Goal: Task Accomplishment & Management: Use online tool/utility

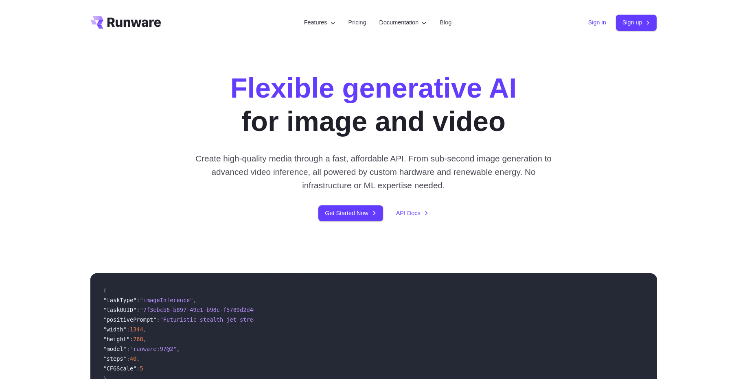
click at [591, 22] on link "Sign in" at bounding box center [597, 22] width 18 height 9
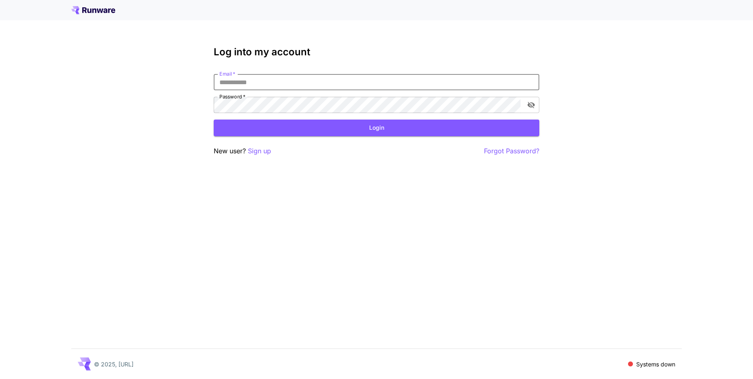
click at [293, 90] on input "Email   *" at bounding box center [377, 82] width 326 height 16
type input "**********"
click at [416, 287] on div "**********" at bounding box center [376, 189] width 753 height 379
click at [230, 127] on button "Login" at bounding box center [377, 128] width 326 height 17
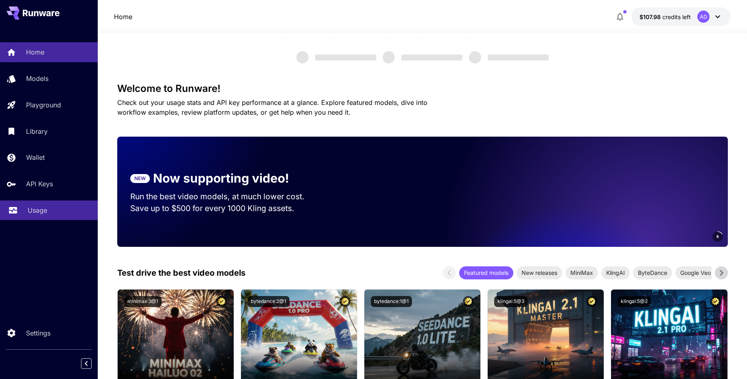
click at [48, 207] on div "Usage" at bounding box center [60, 211] width 64 height 10
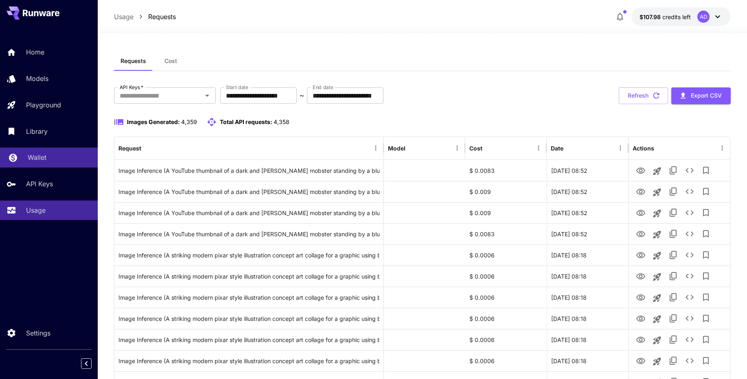
click at [40, 166] on link "Wallet" at bounding box center [49, 158] width 98 height 20
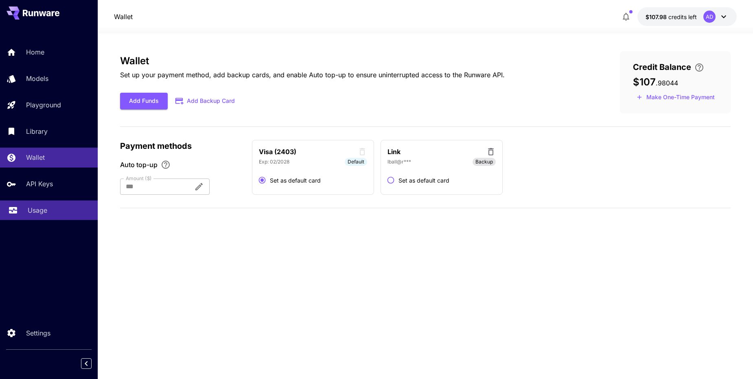
click at [47, 211] on div "Usage" at bounding box center [60, 211] width 64 height 10
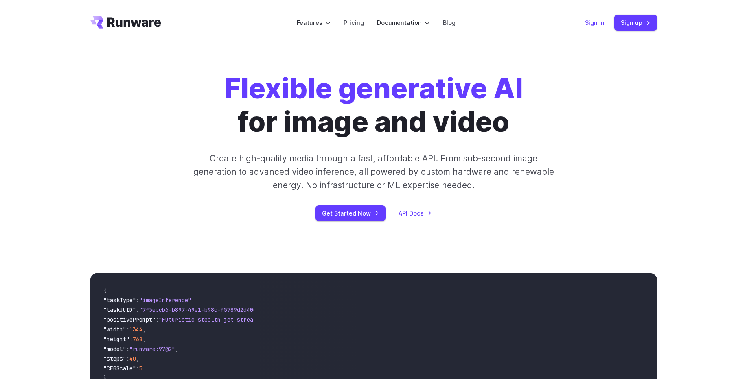
click at [596, 22] on link "Sign in" at bounding box center [595, 22] width 20 height 9
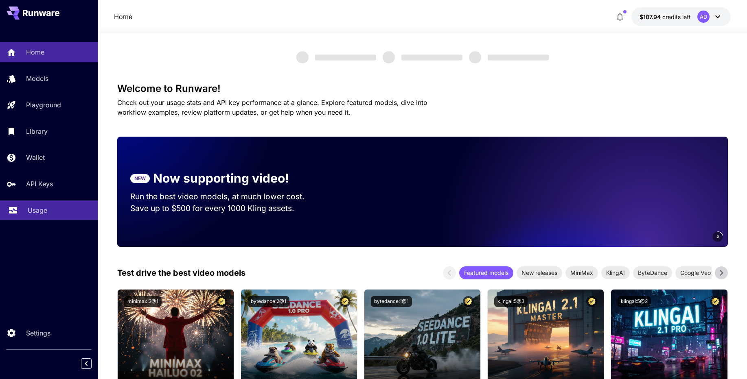
click at [34, 217] on link "Usage" at bounding box center [49, 211] width 98 height 20
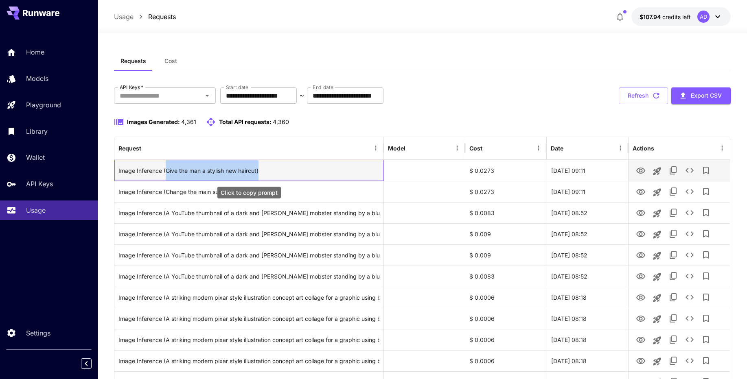
drag, startPoint x: 167, startPoint y: 171, endPoint x: 277, endPoint y: 179, distance: 110.2
click at [277, 179] on div "Image Inference (Give the man a stylish new haircut)" at bounding box center [248, 170] width 261 height 21
click at [269, 175] on div "Image Inference (Give the man a stylish new haircut)" at bounding box center [248, 170] width 261 height 21
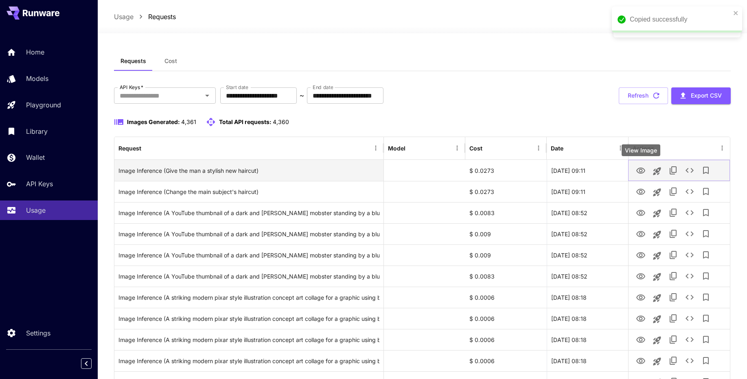
click at [640, 168] on icon "View Image" at bounding box center [640, 171] width 9 height 6
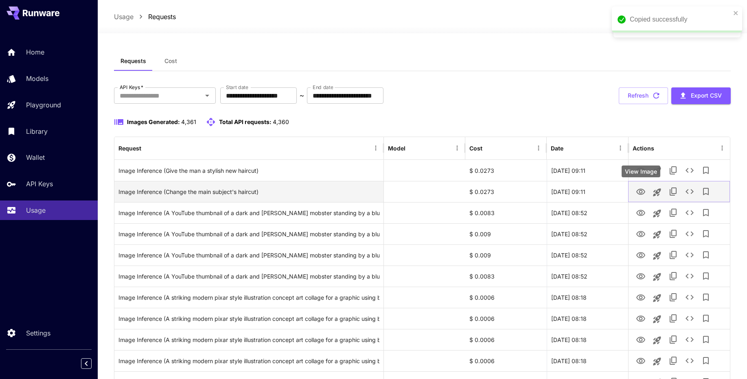
click at [642, 193] on icon "View Image" at bounding box center [641, 192] width 10 height 10
